Goal: Task Accomplishment & Management: Manage account settings

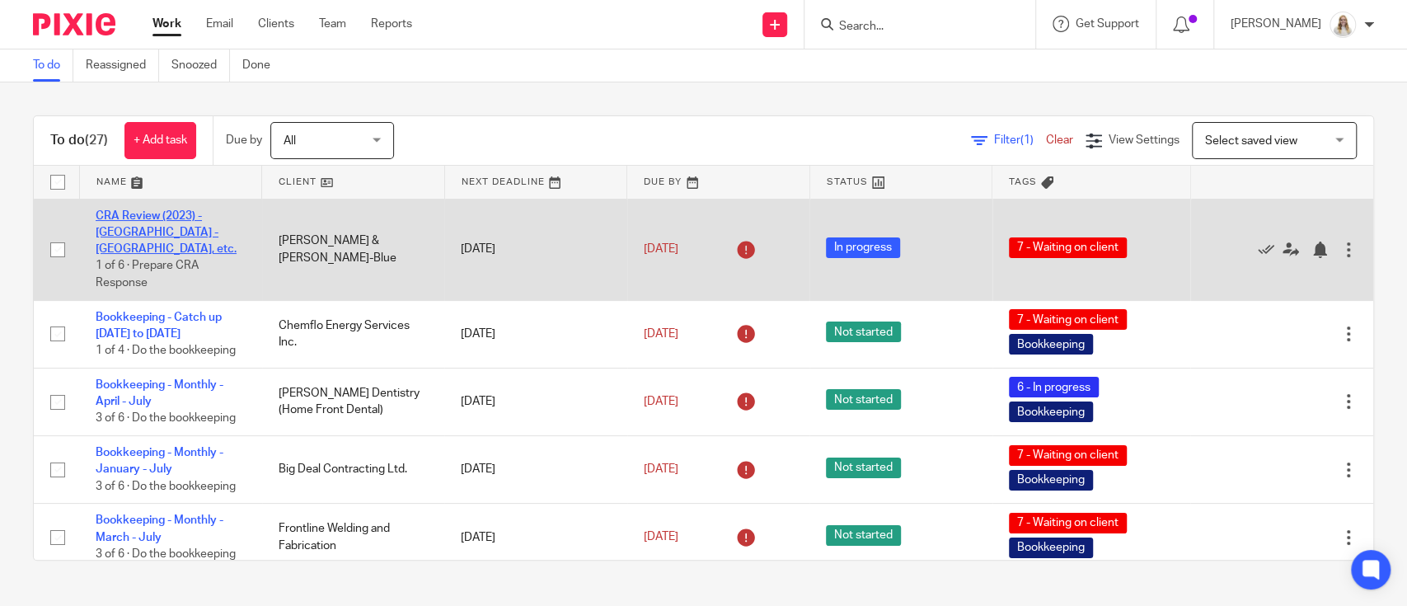
click at [190, 228] on link "CRA Review (2023) - [GEOGRAPHIC_DATA] - [GEOGRAPHIC_DATA], etc." at bounding box center [166, 232] width 141 height 45
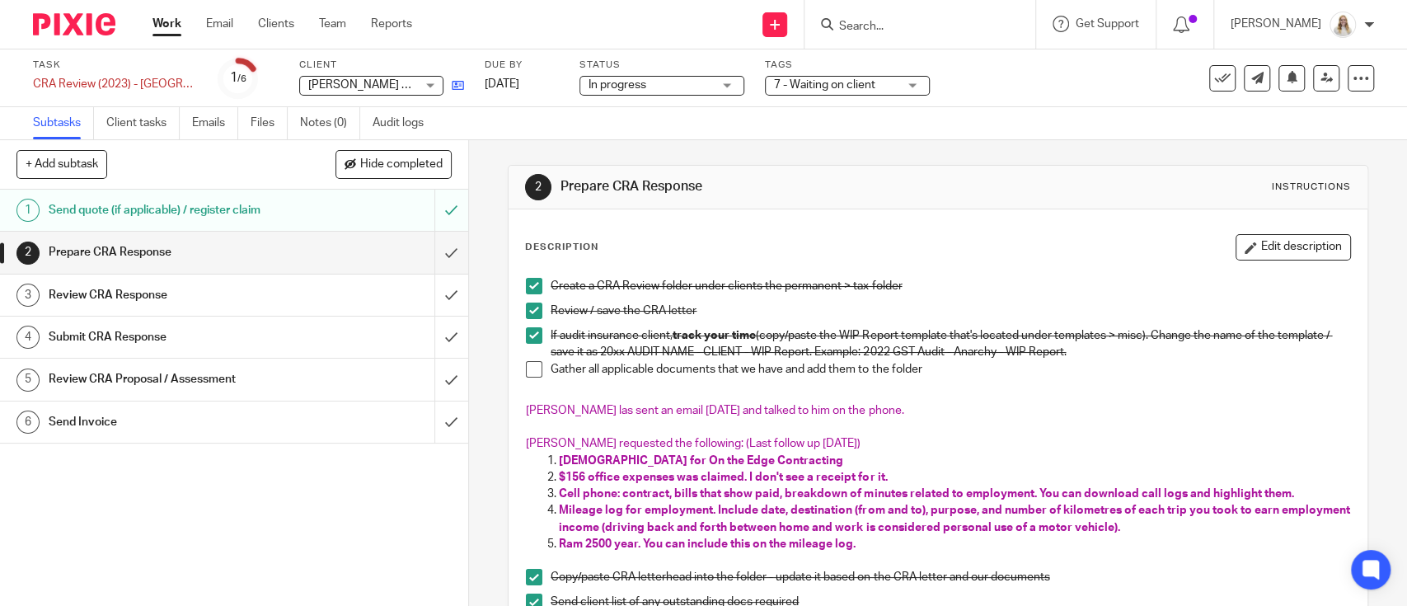
click at [457, 91] on link at bounding box center [453, 85] width 21 height 16
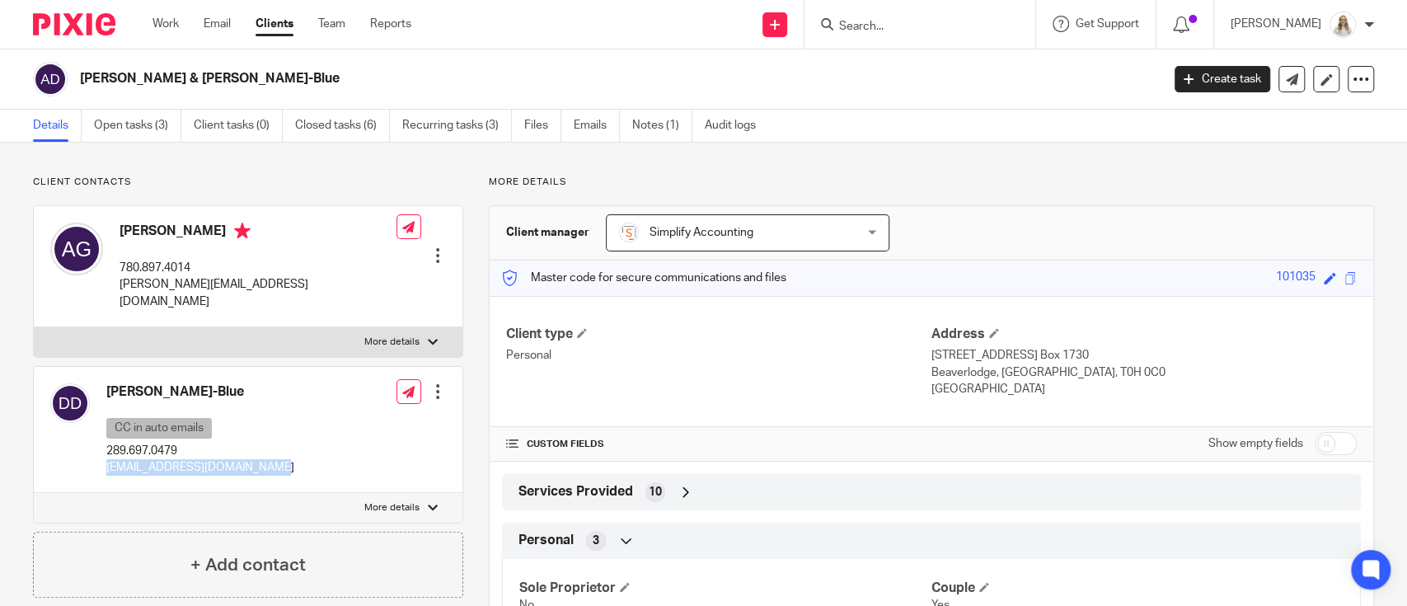
drag, startPoint x: 268, startPoint y: 449, endPoint x: 103, endPoint y: 450, distance: 164.9
click at [103, 450] on div "[PERSON_NAME]-Blue CC in auto emails 289.697.0479 [EMAIL_ADDRESS][DOMAIN_NAME] …" at bounding box center [248, 430] width 429 height 126
copy p "[EMAIL_ADDRESS][DOMAIN_NAME]"
drag, startPoint x: 284, startPoint y: 287, endPoint x: 120, endPoint y: 280, distance: 164.2
click at [120, 280] on div "Adrienne Gauthier 780.897.4014 adrienne.denise04@gmail.com Edit contact Create …" at bounding box center [248, 266] width 429 height 121
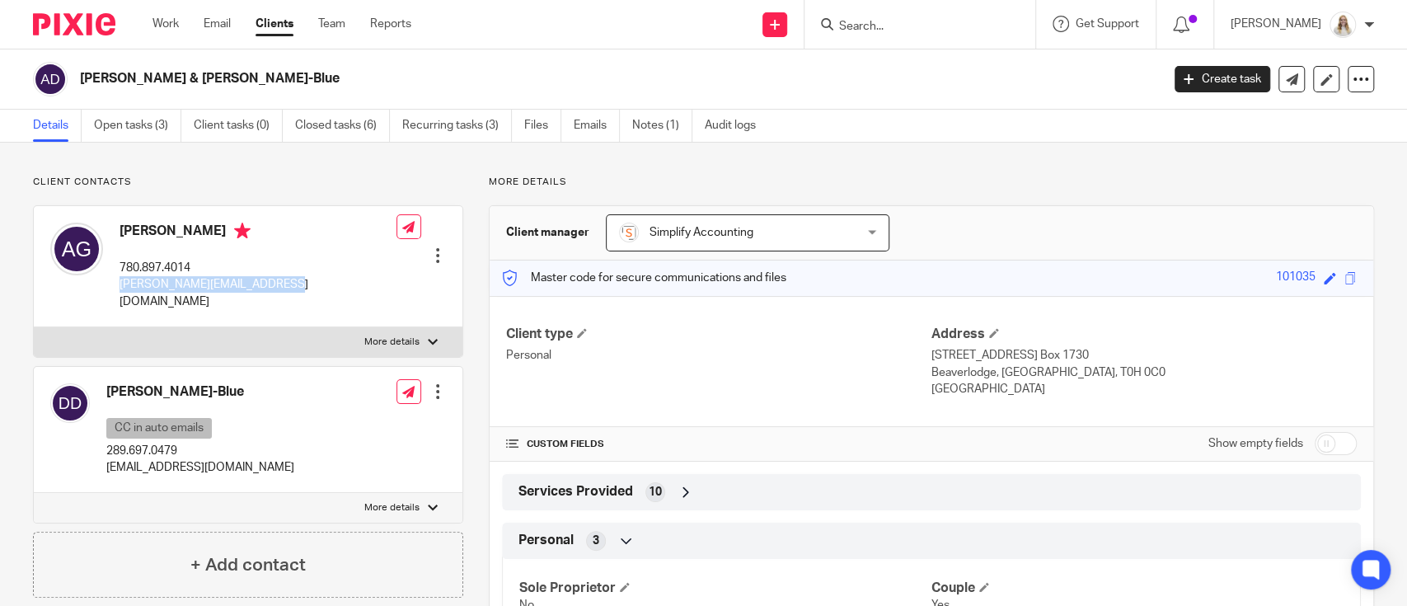
copy p "adrienne.denise04@gmail.com"
click at [579, 124] on link "Emails" at bounding box center [597, 126] width 46 height 32
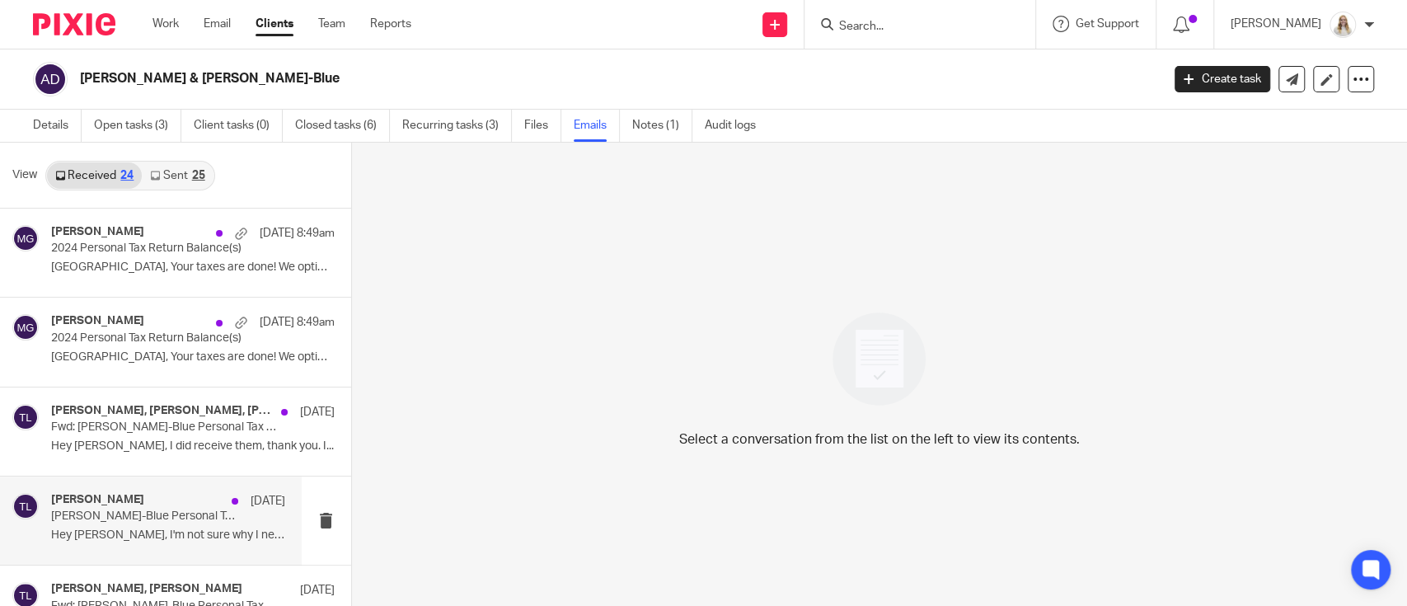
click at [149, 514] on p "Devon Deschamps-Blue Personal Tax Followup" at bounding box center [144, 516] width 187 height 14
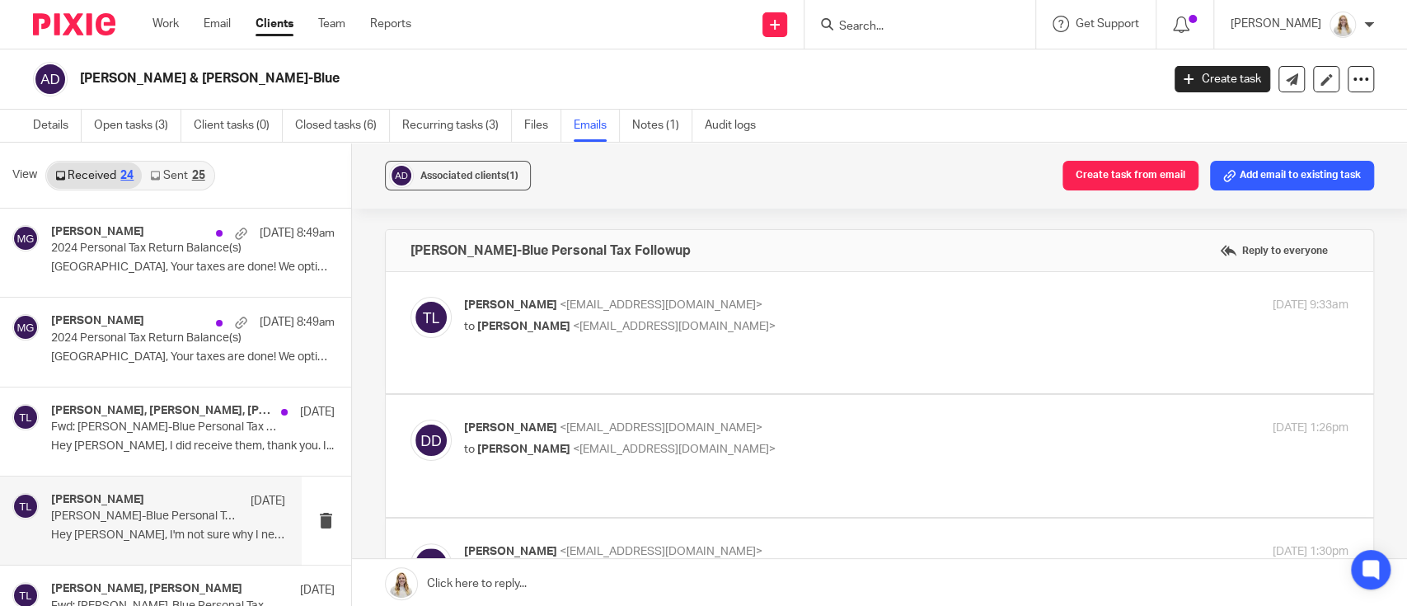
click at [771, 348] on div "Tayler Lloyd <tayler@simplifyaccounting.ca> to Devon Deschamps <devon.deschamps…" at bounding box center [880, 333] width 938 height 72
click at [791, 320] on p "to Devon Deschamps <devon.deschamps93@gmail.com>" at bounding box center [759, 326] width 590 height 17
checkbox input "true"
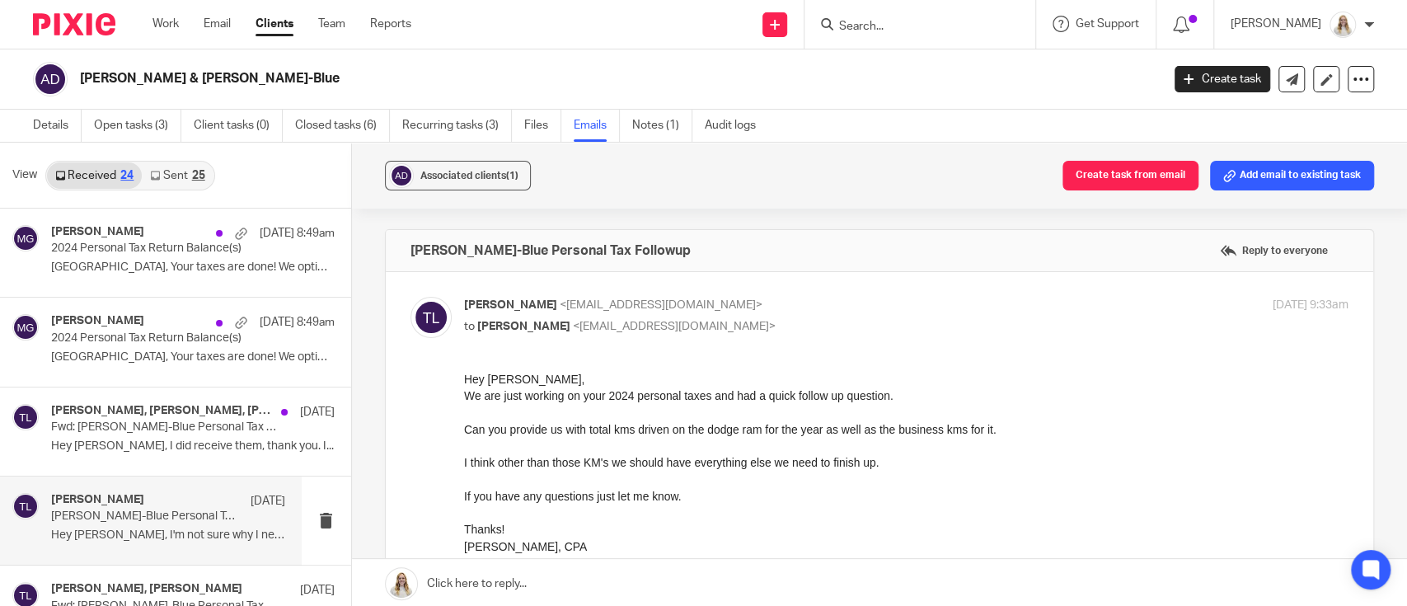
scroll to position [549, 0]
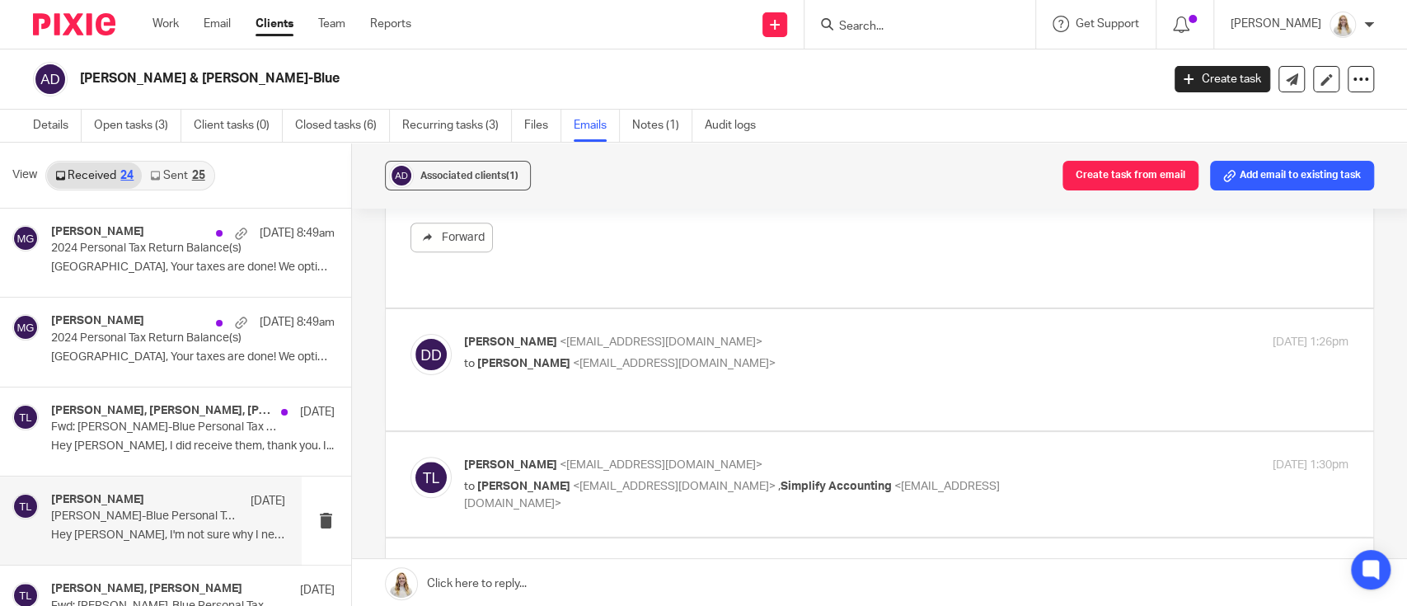
click at [767, 355] on p "to Tayler Lloyd <tayler@simplifyaccounting.ca>" at bounding box center [759, 363] width 590 height 17
checkbox input "true"
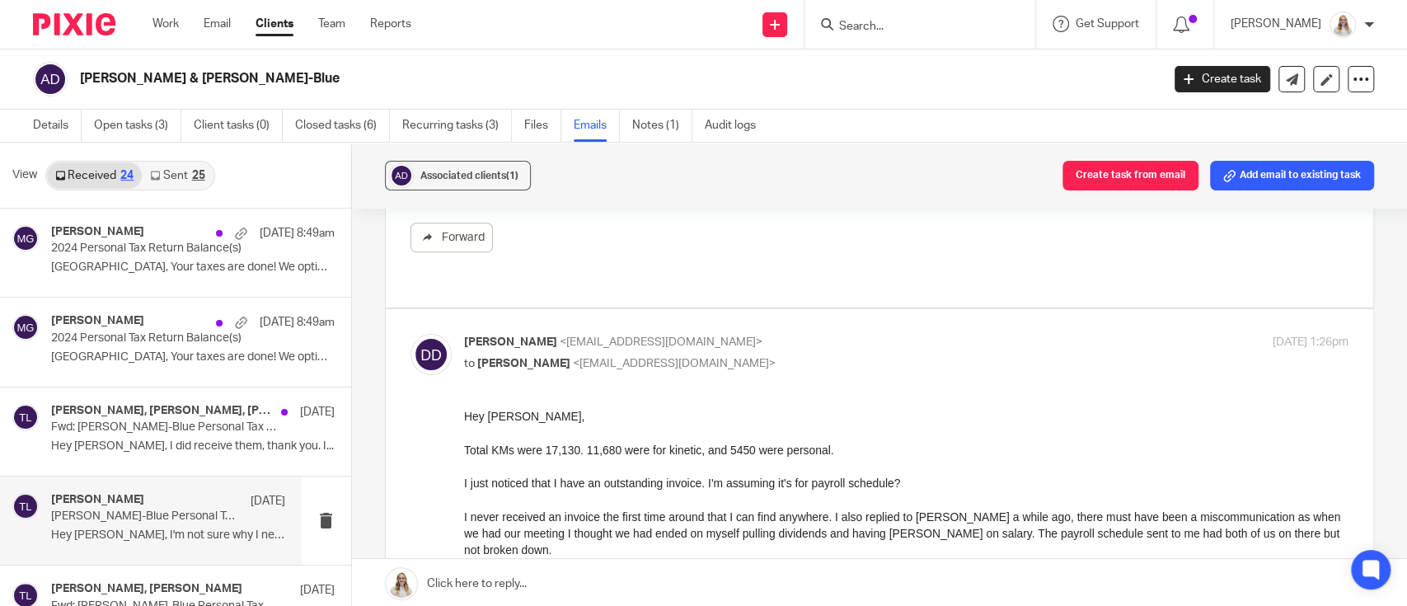
scroll to position [0, 0]
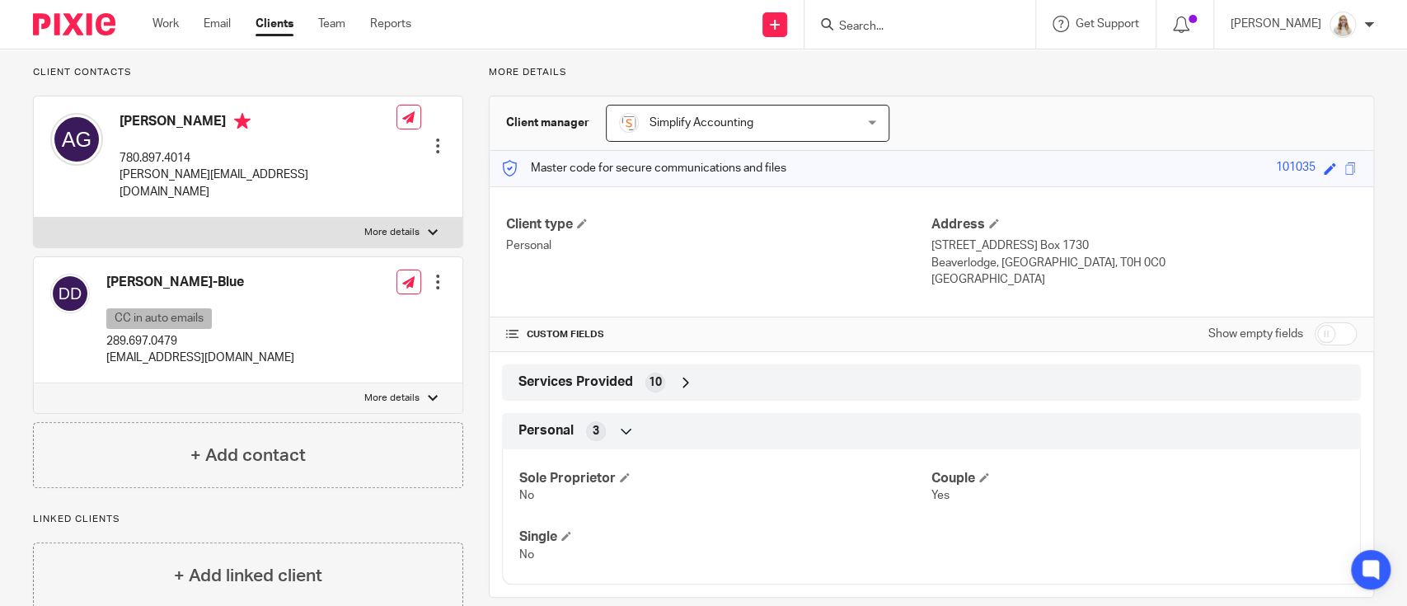
scroll to position [134, 0]
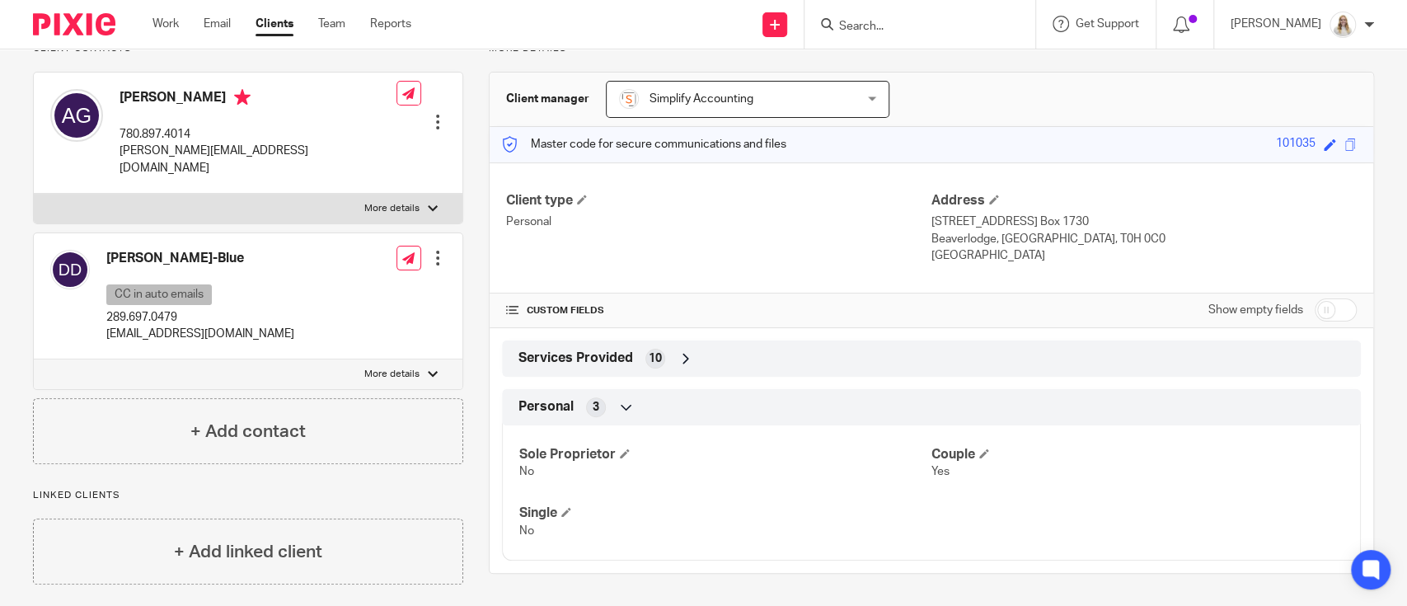
click at [406, 368] on p "More details" at bounding box center [391, 374] width 55 height 13
click at [34, 359] on input "More details" at bounding box center [33, 359] width 1 height 1
checkbox input "true"
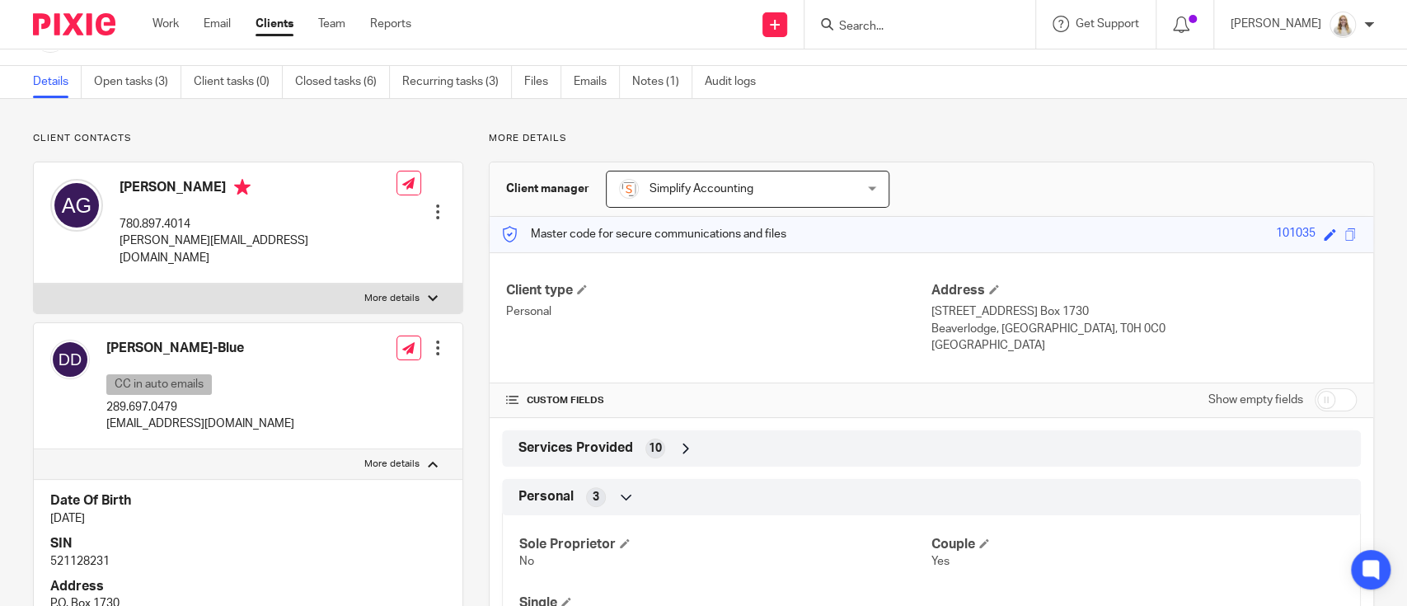
scroll to position [0, 0]
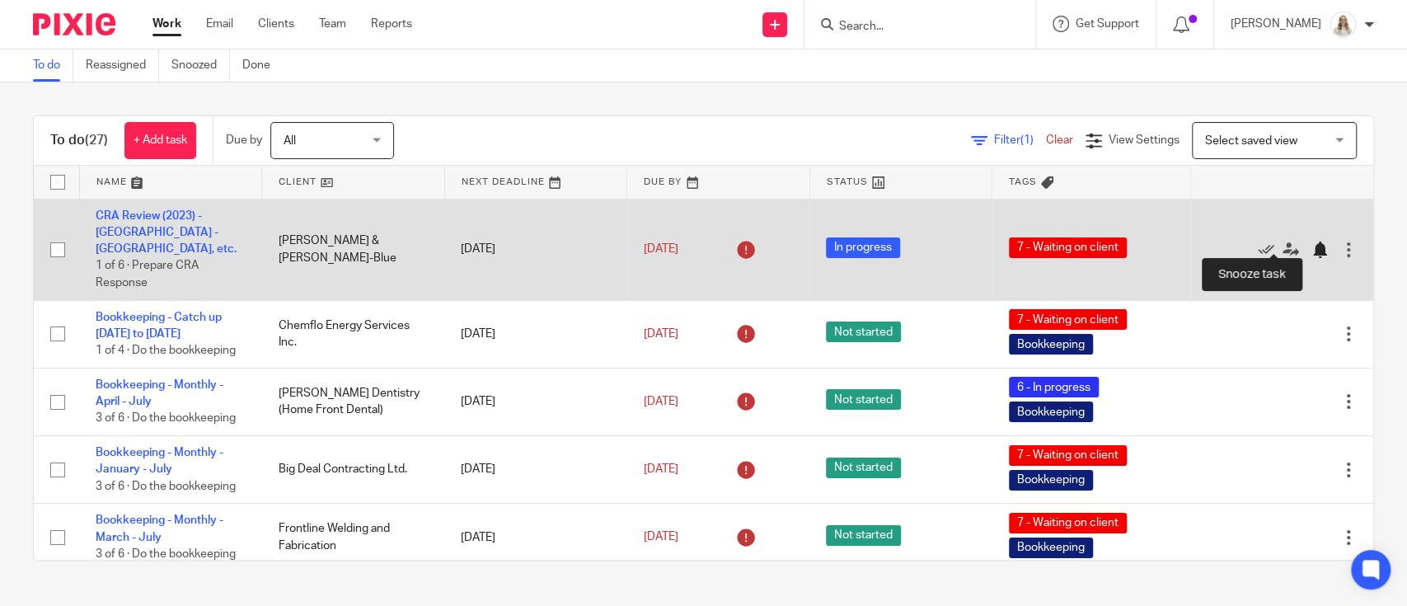
click at [1311, 242] on div at bounding box center [1319, 250] width 16 height 16
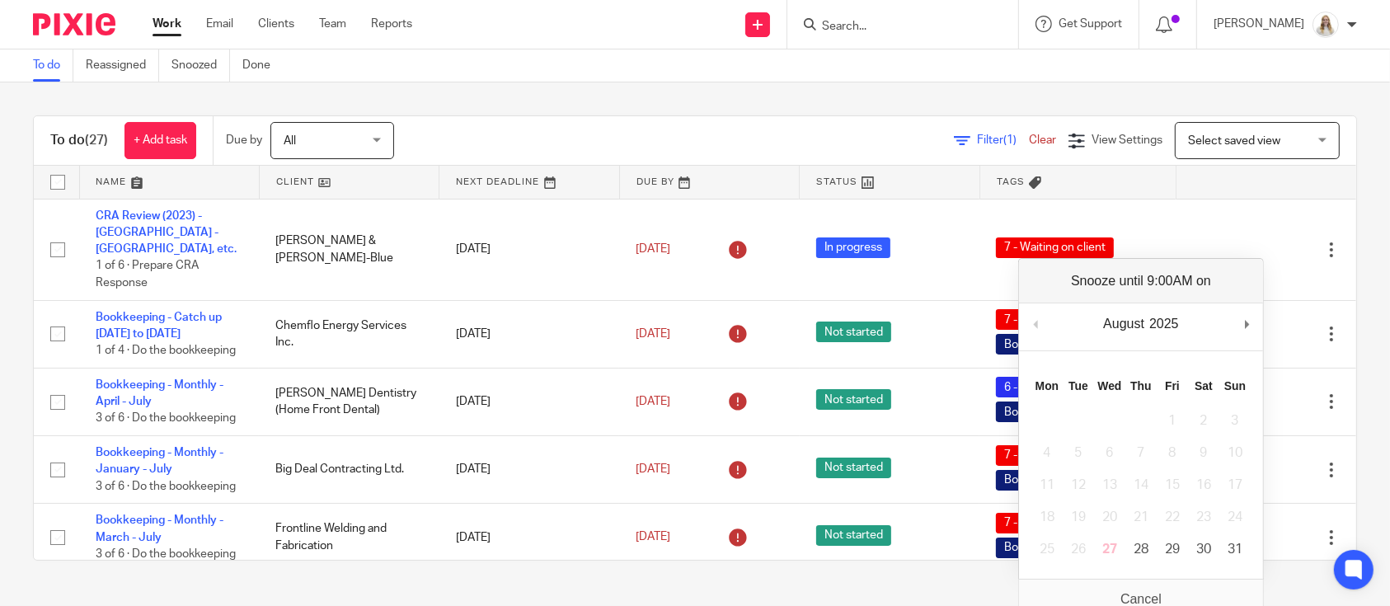
click at [844, 63] on div "To do Reassigned Snoozed Done" at bounding box center [695, 65] width 1390 height 33
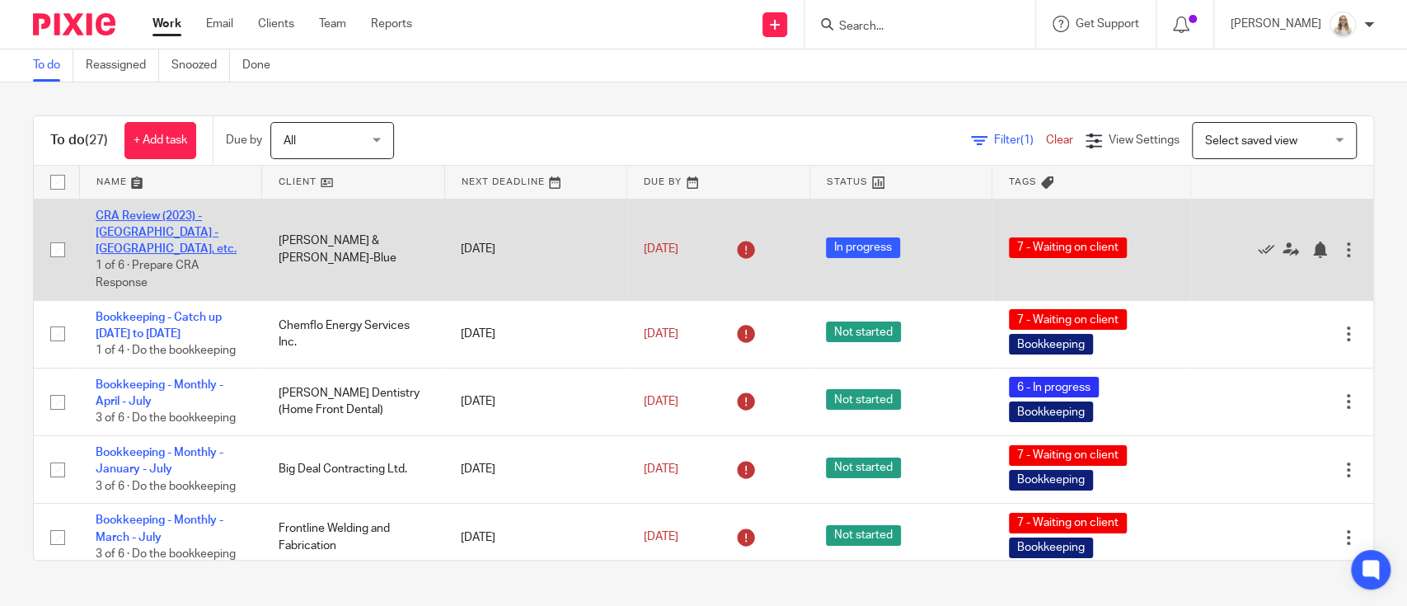
click at [161, 221] on td "CRA Review (2023) - [GEOGRAPHIC_DATA] - [GEOGRAPHIC_DATA], etc. 1 of 6 · Prepar…" at bounding box center [170, 249] width 183 height 101
click at [141, 220] on link "CRA Review (2023) - Devon - Northern Res, etc." at bounding box center [166, 232] width 141 height 45
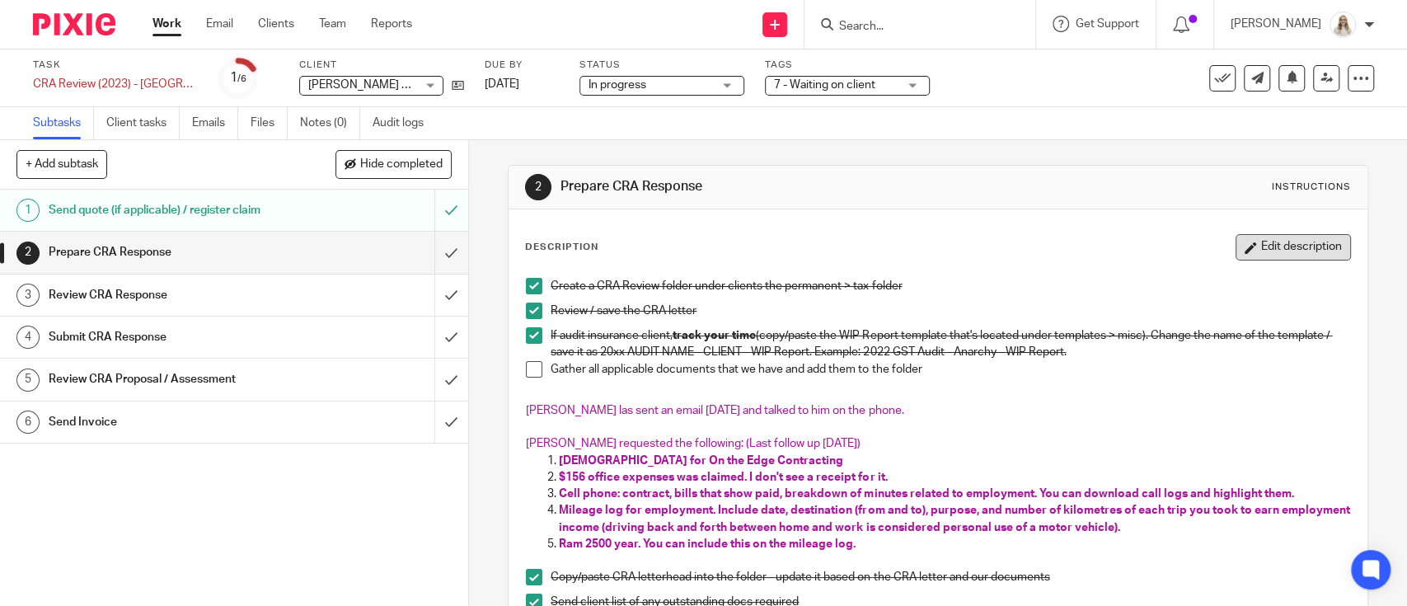
click at [1273, 250] on button "Edit description" at bounding box center [1293, 247] width 115 height 26
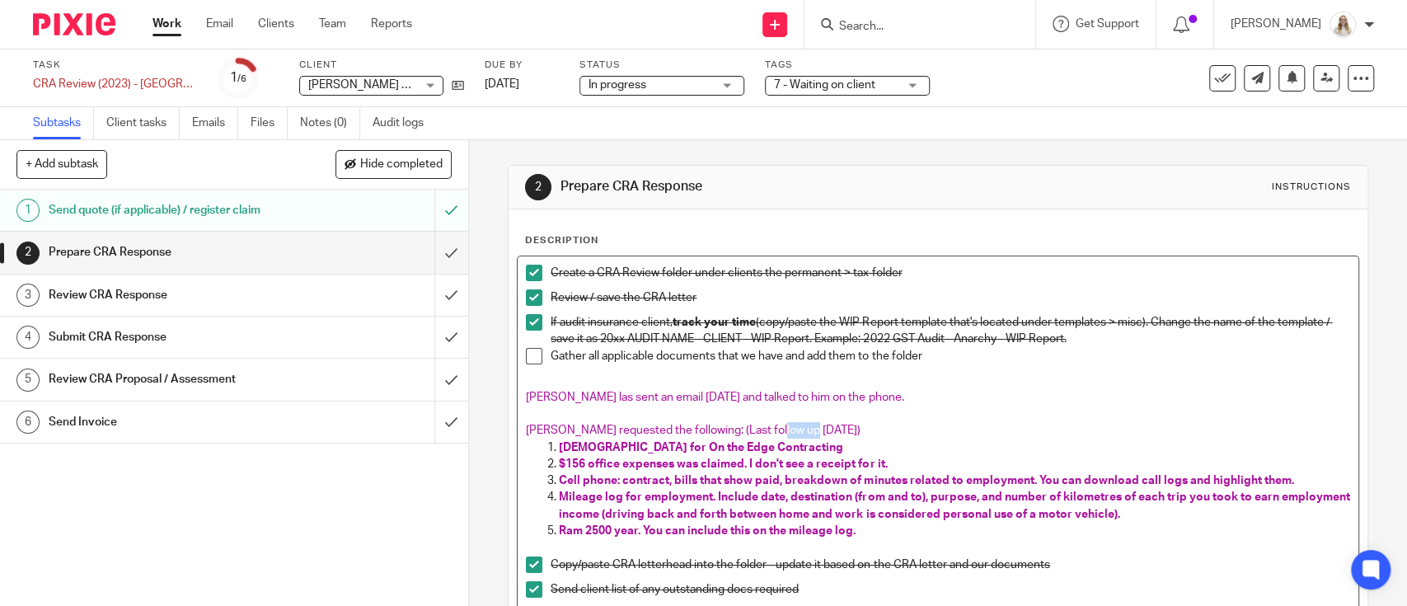
drag, startPoint x: 786, startPoint y: 429, endPoint x: 763, endPoint y: 431, distance: 22.4
click at [763, 431] on span "Haley requested the following: (Last follow up April 3)" at bounding box center [693, 431] width 335 height 12
click at [863, 401] on p "[PERSON_NAME] las sent an email [DATE] and talked to him on the phone." at bounding box center [937, 397] width 823 height 16
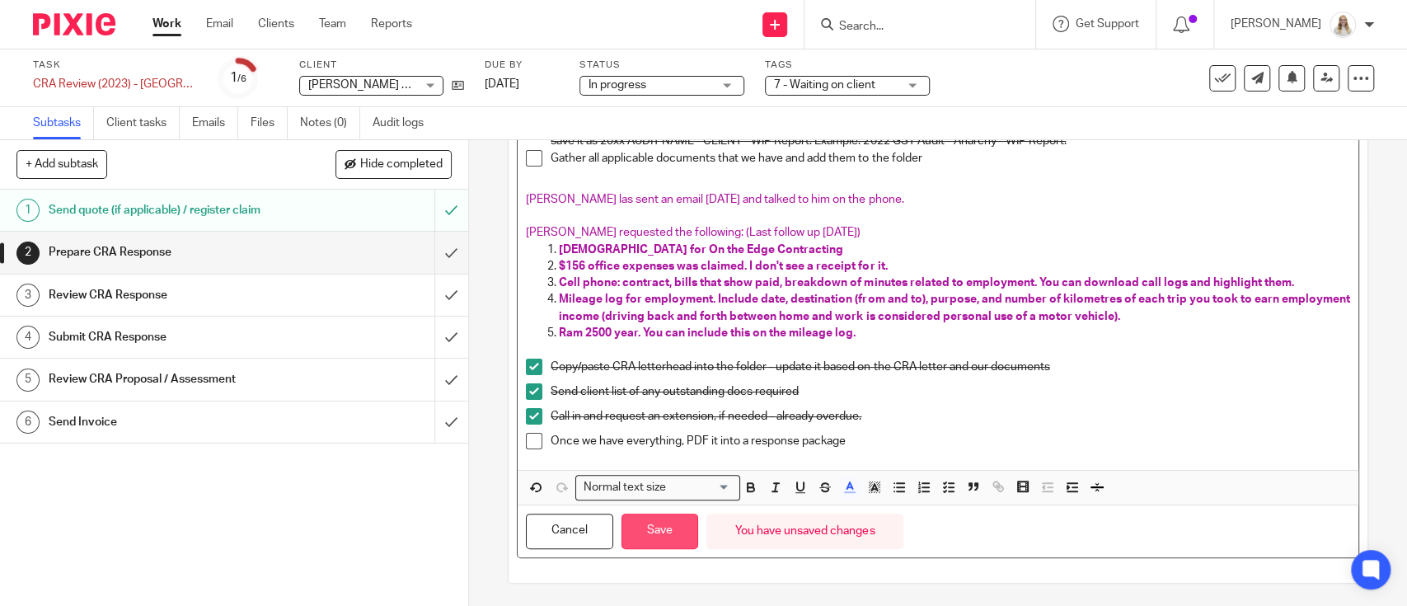
click at [647, 532] on button "Save" at bounding box center [660, 531] width 77 height 35
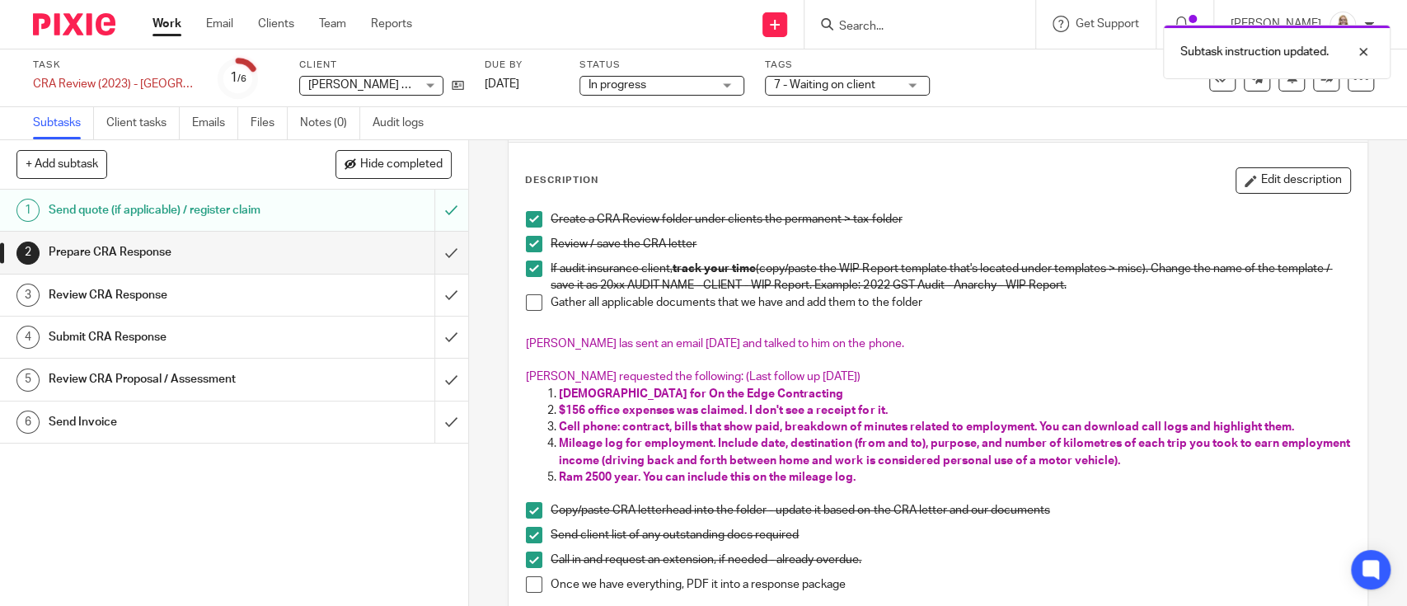
scroll to position [0, 0]
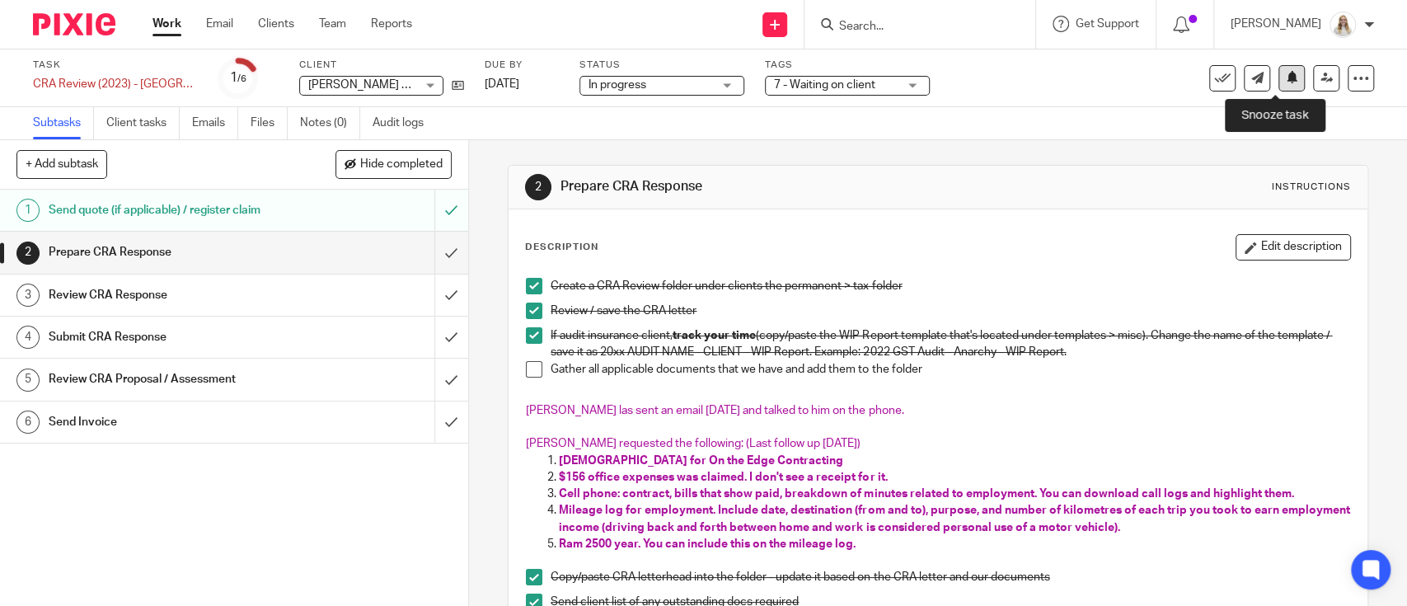
click at [1286, 72] on icon at bounding box center [1292, 77] width 12 height 12
click at [1058, 129] on div "Subtasks Client tasks Emails Files Notes (0) Audit logs" at bounding box center [703, 123] width 1407 height 33
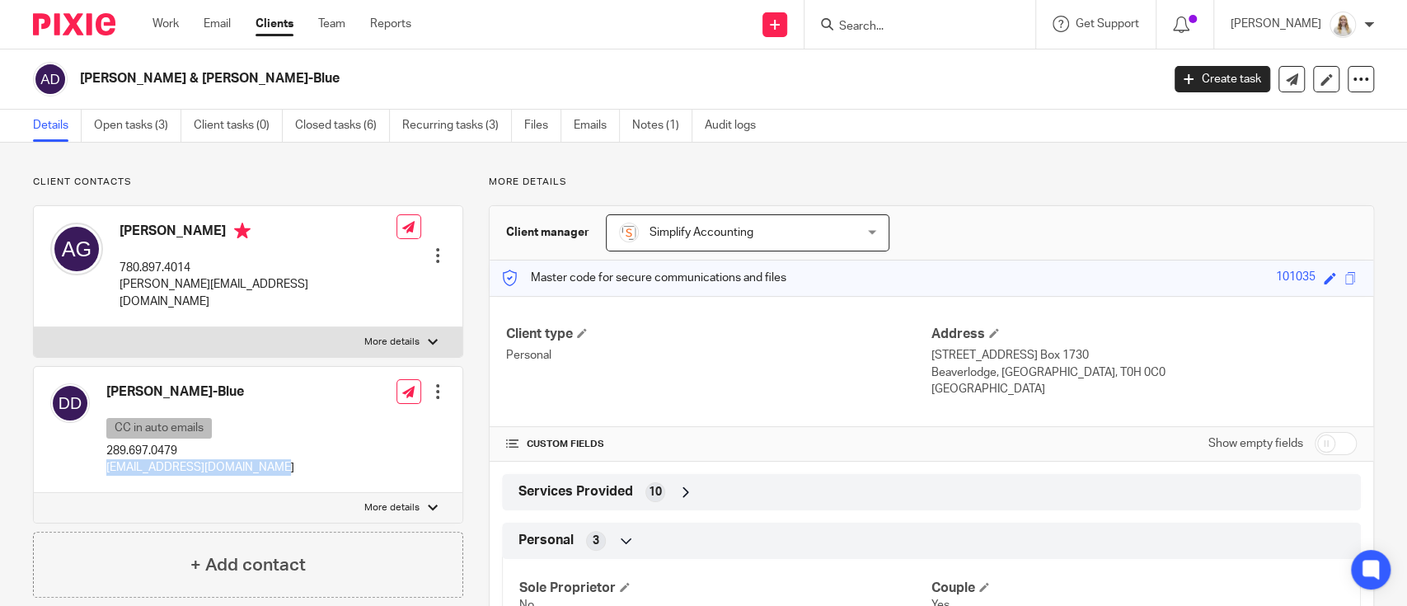
drag, startPoint x: 265, startPoint y: 452, endPoint x: 107, endPoint y: 456, distance: 157.5
click at [107, 459] on p "[EMAIL_ADDRESS][DOMAIN_NAME]" at bounding box center [200, 467] width 188 height 16
copy p "[EMAIL_ADDRESS][DOMAIN_NAME]"
click at [134, 124] on link "Open tasks (3)" at bounding box center [137, 126] width 87 height 32
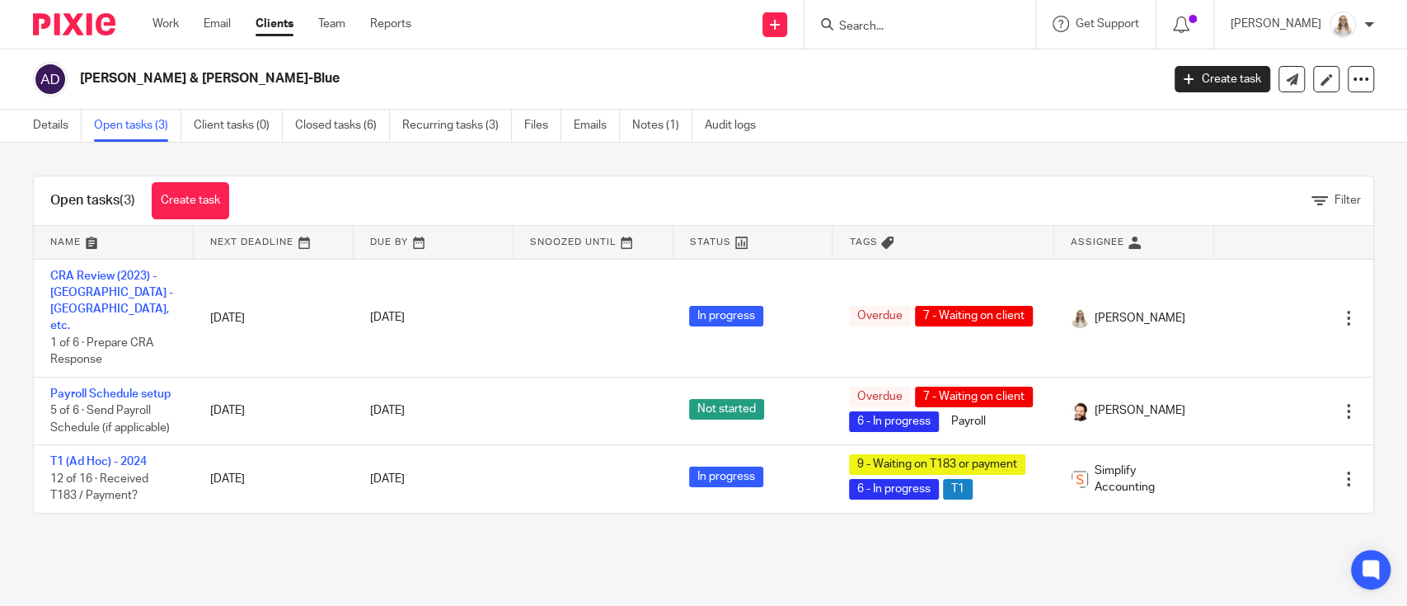
click at [852, 77] on h2 "[PERSON_NAME] & [PERSON_NAME]-Blue" at bounding box center [508, 78] width 856 height 17
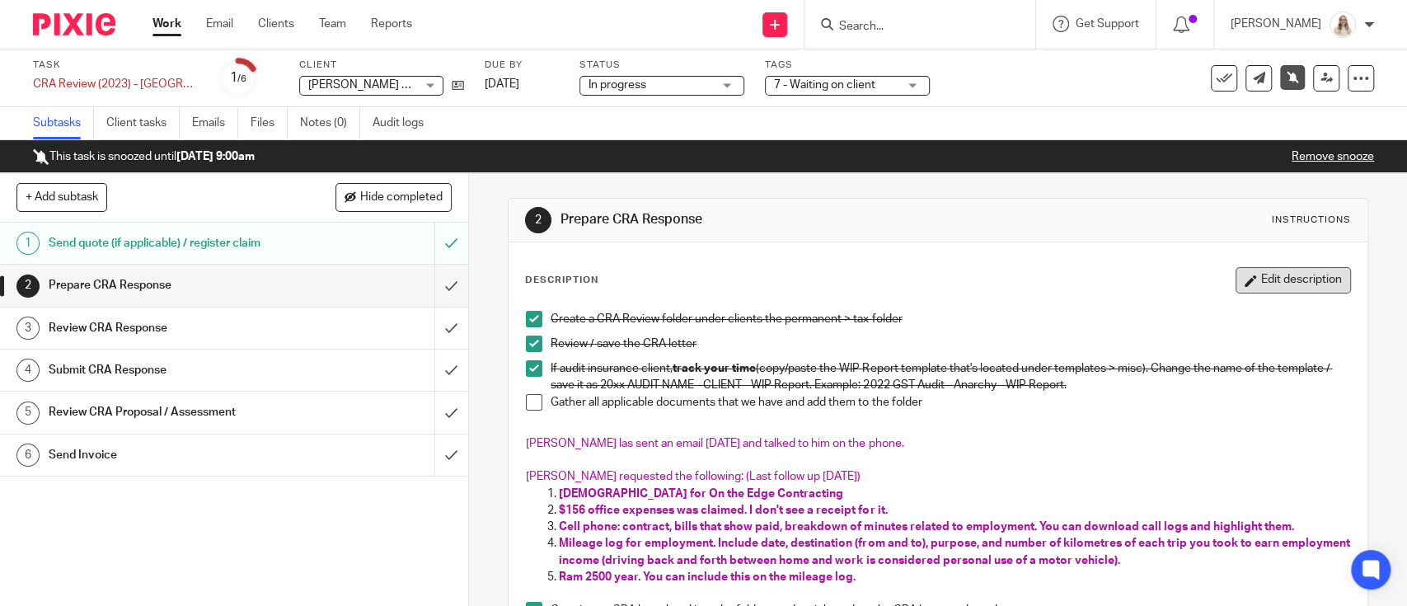
click at [1236, 284] on button "Edit description" at bounding box center [1293, 280] width 115 height 26
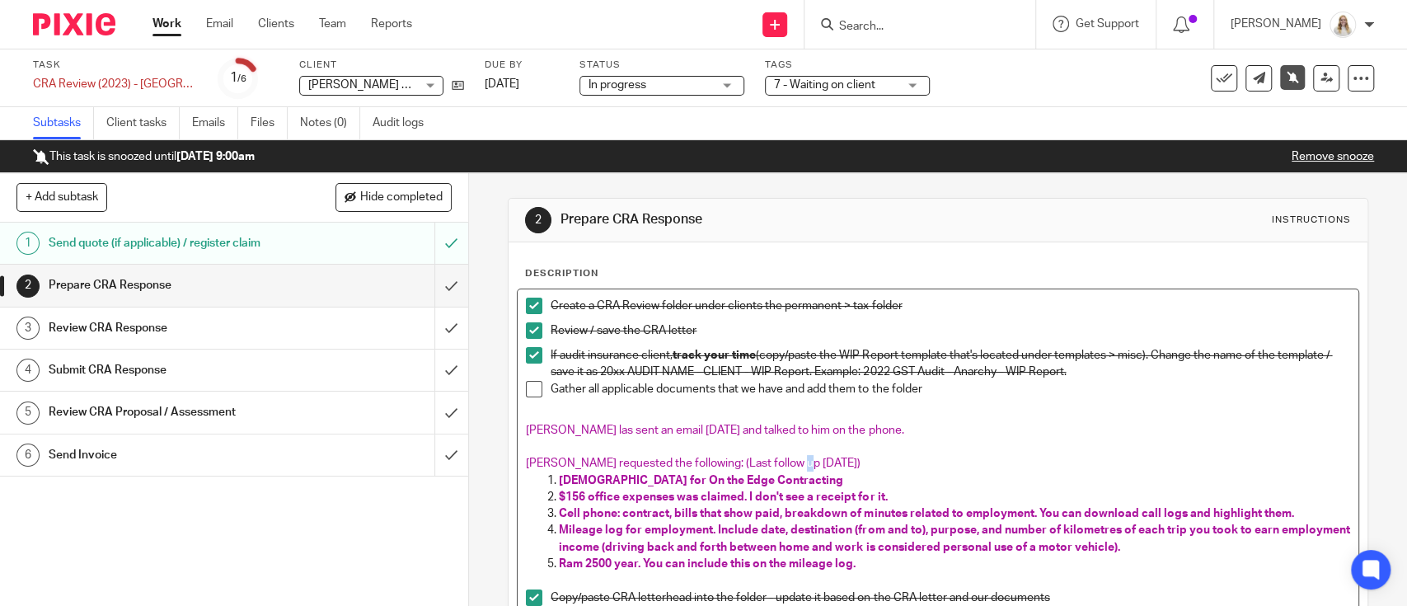
click at [785, 460] on span "[PERSON_NAME] requested the following: (Last follow up [DATE])" at bounding box center [693, 463] width 335 height 12
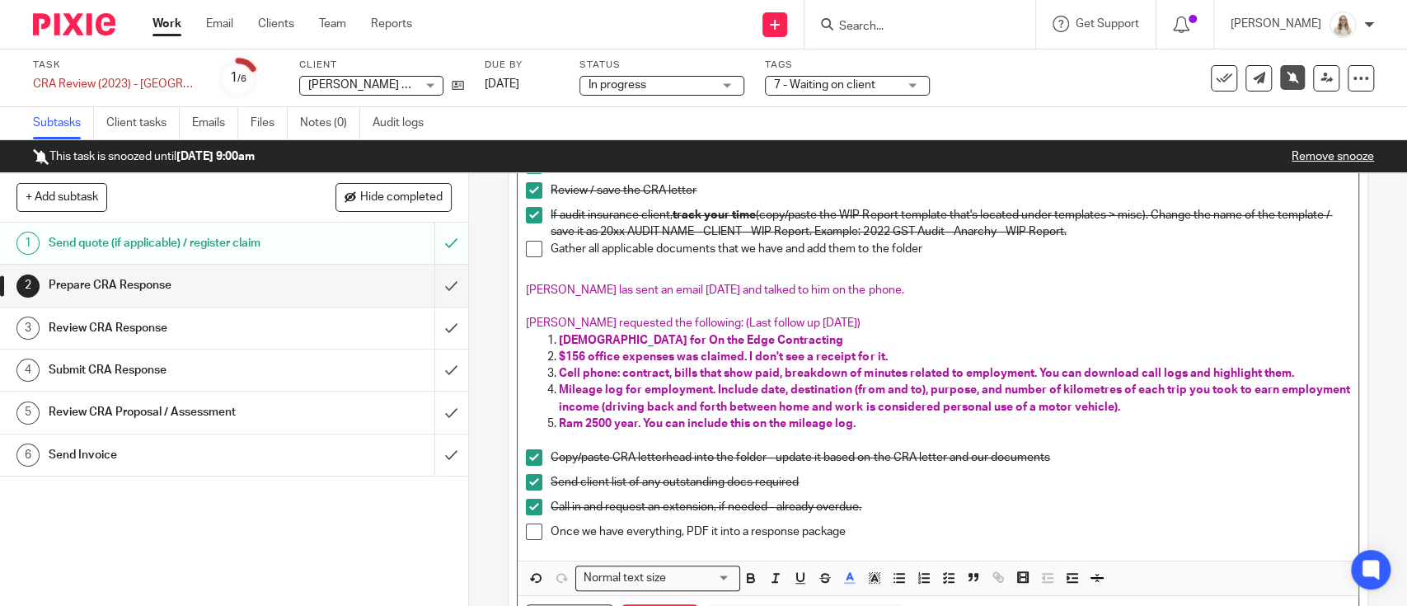
scroll to position [231, 0]
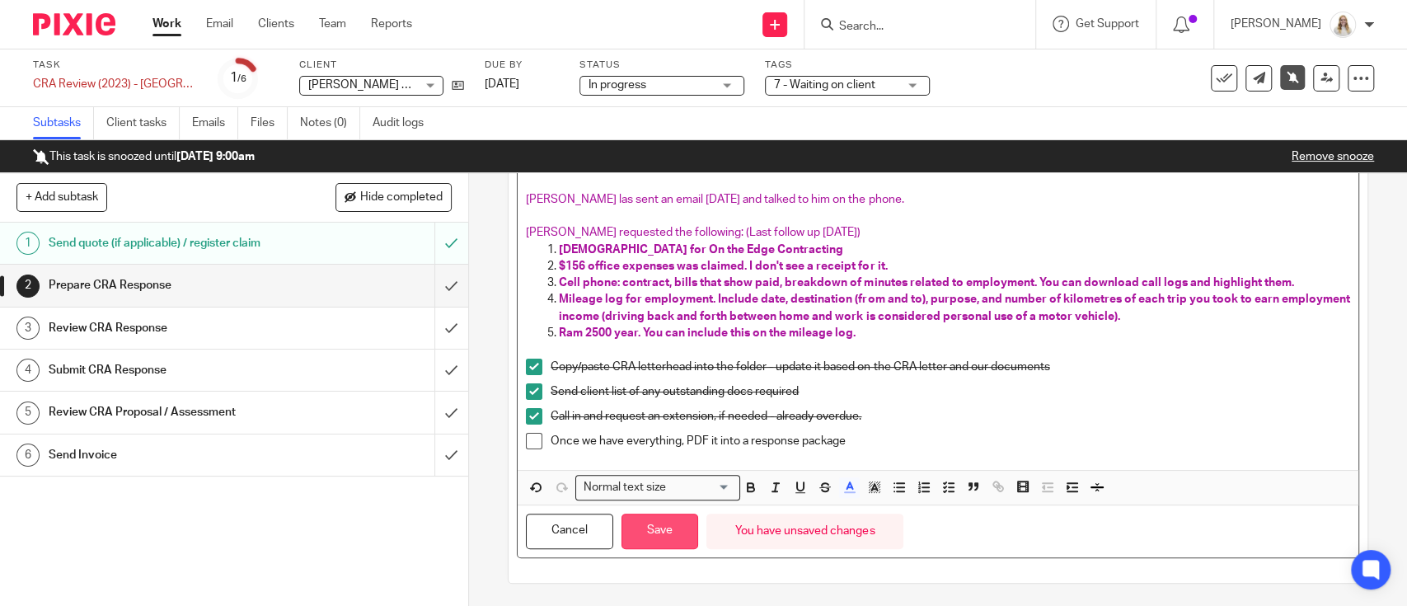
click at [632, 531] on button "Save" at bounding box center [660, 531] width 77 height 35
